Goal: Use online tool/utility: Use online tool/utility

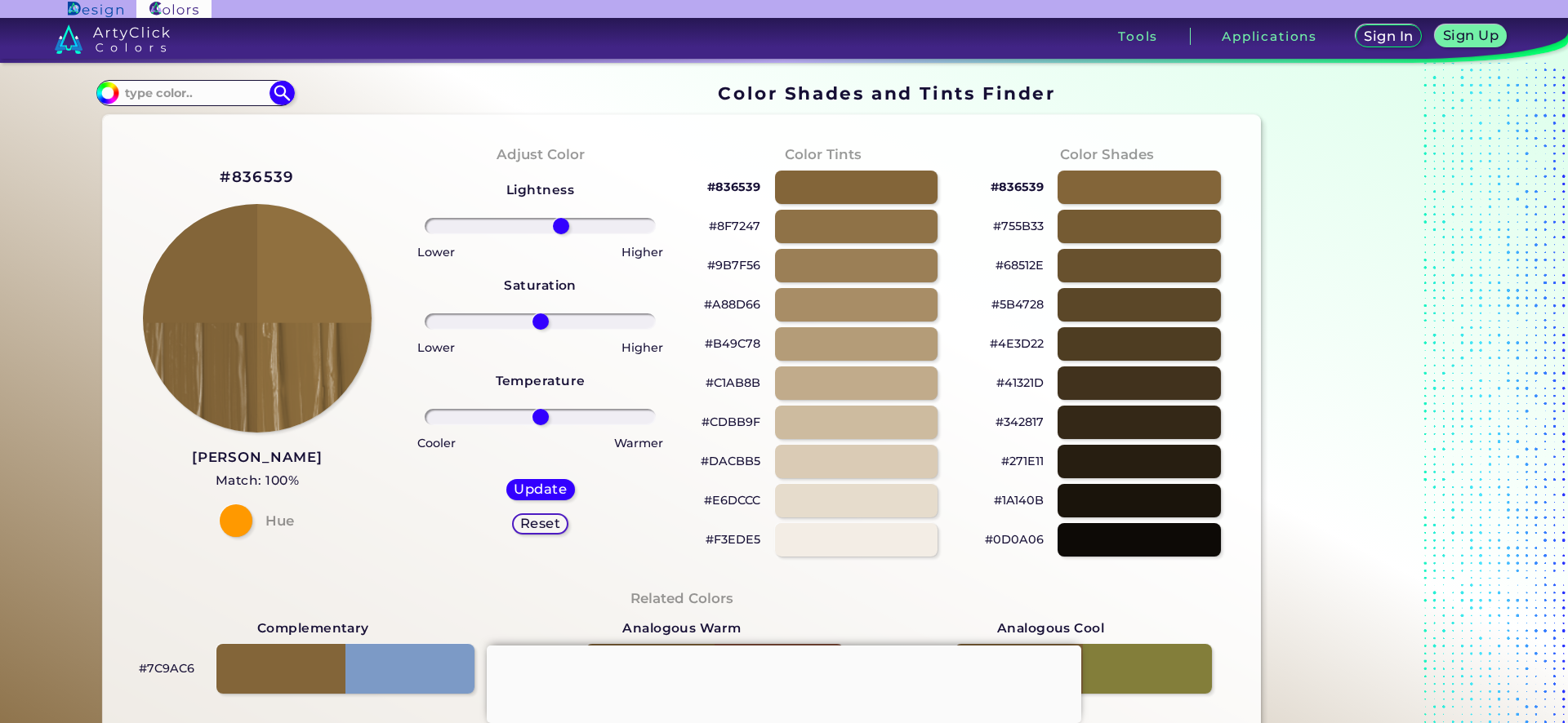
drag, startPoint x: 538, startPoint y: 225, endPoint x: 556, endPoint y: 226, distance: 18.0
type input "19"
click at [556, 226] on input "range" at bounding box center [540, 226] width 231 height 16
drag, startPoint x: 540, startPoint y: 317, endPoint x: 563, endPoint y: 328, distance: 25.5
type input "26"
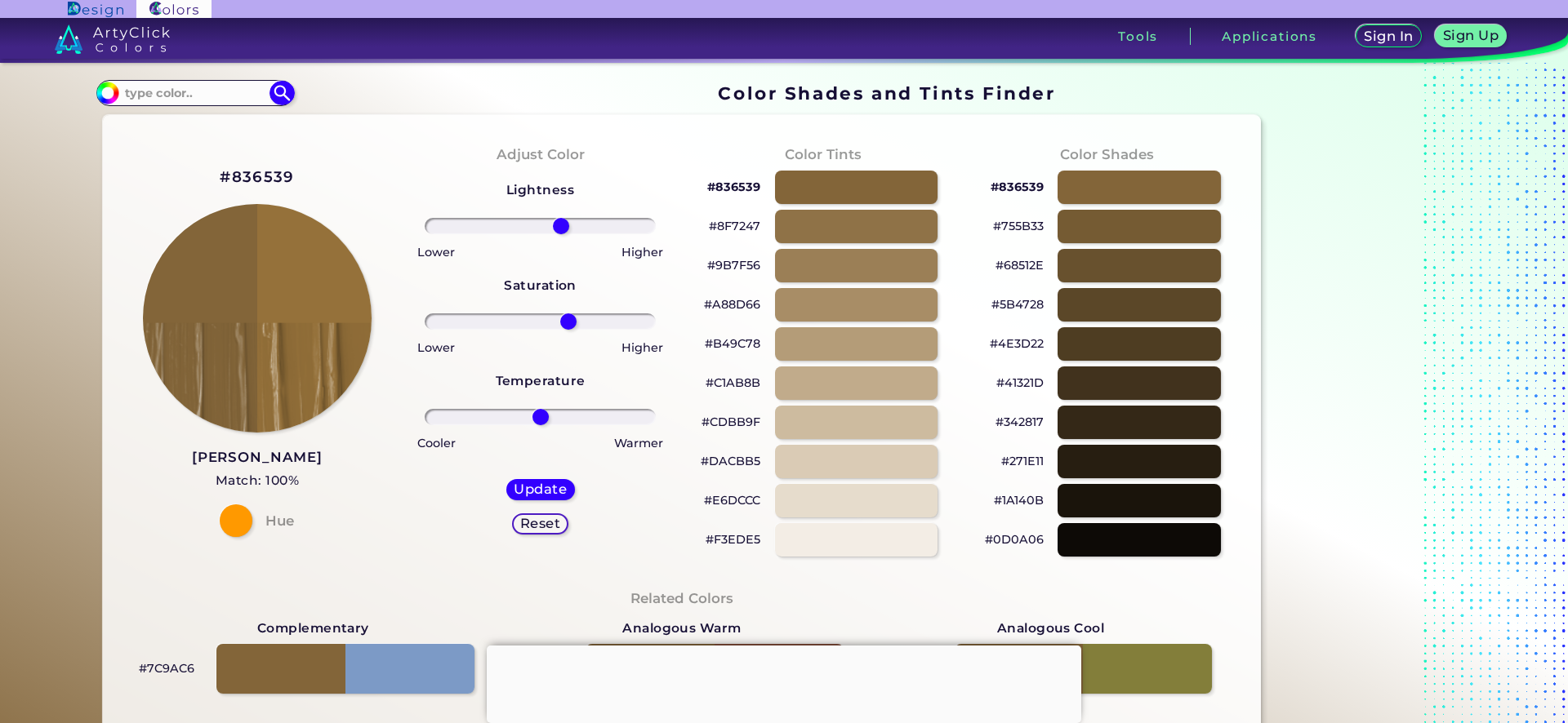
click at [563, 328] on input "range" at bounding box center [540, 322] width 231 height 16
click at [1073, 378] on div at bounding box center [1139, 383] width 164 height 34
type input "#41321d"
type input "0"
